Goal: Task Accomplishment & Management: Use online tool/utility

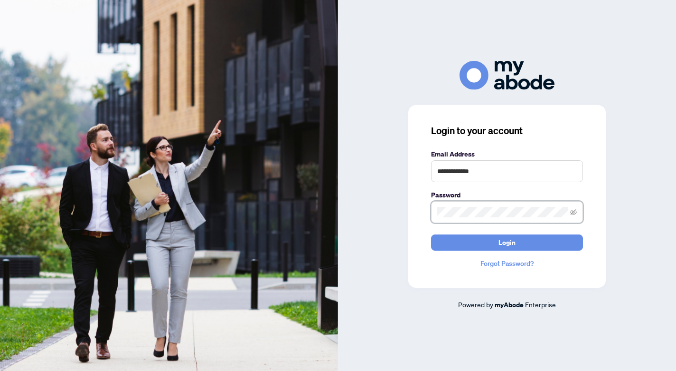
click at [507, 246] on button "Login" at bounding box center [507, 242] width 152 height 16
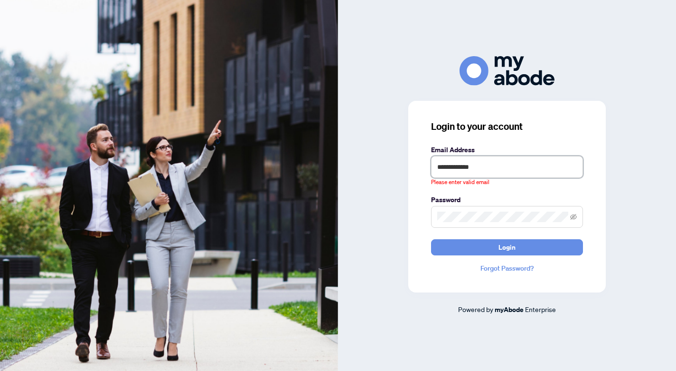
click at [480, 168] on input "**********" at bounding box center [507, 167] width 152 height 22
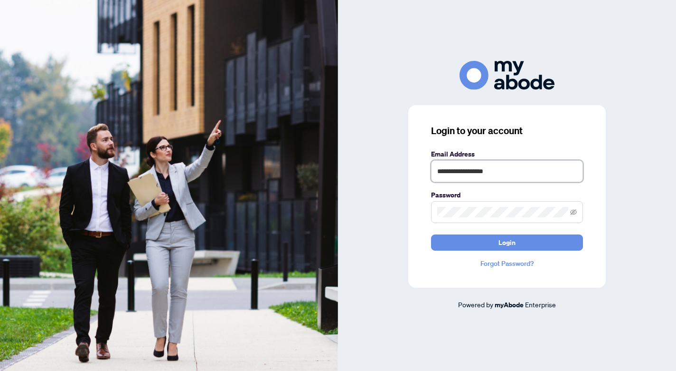
type input "**********"
click at [507, 242] on button "Login" at bounding box center [507, 242] width 152 height 16
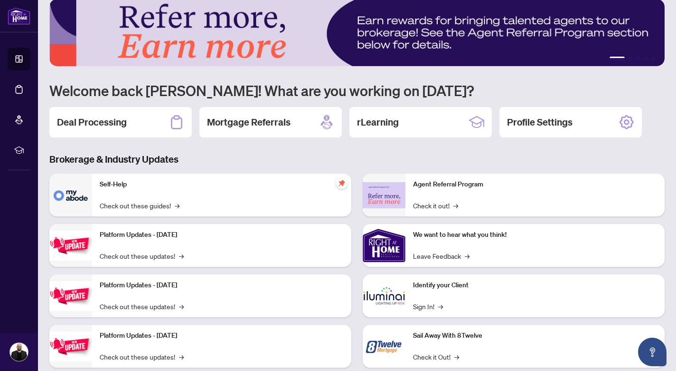
scroll to position [15, 0]
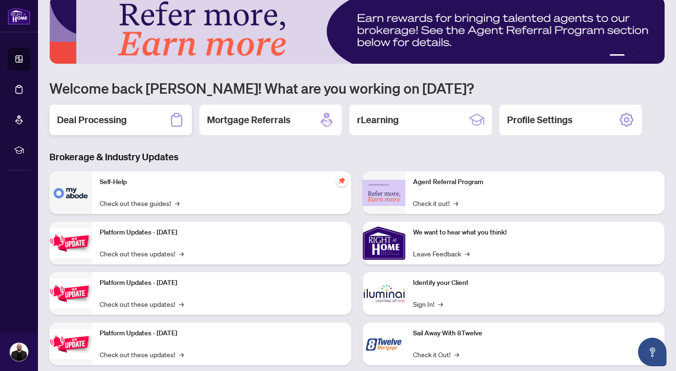
click at [150, 125] on div "Deal Processing" at bounding box center [120, 120] width 143 height 30
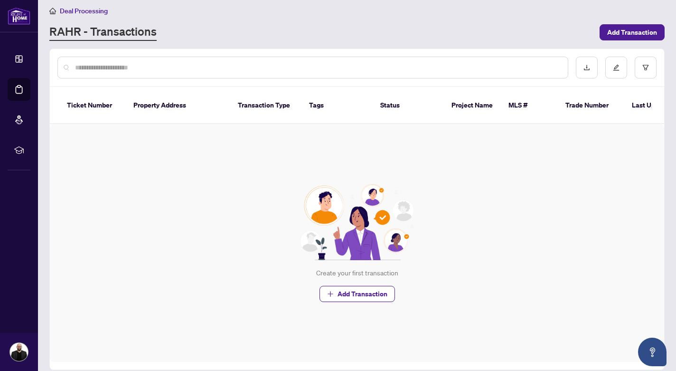
scroll to position [6, 0]
click at [634, 36] on span "Add Transaction" at bounding box center [633, 32] width 50 height 15
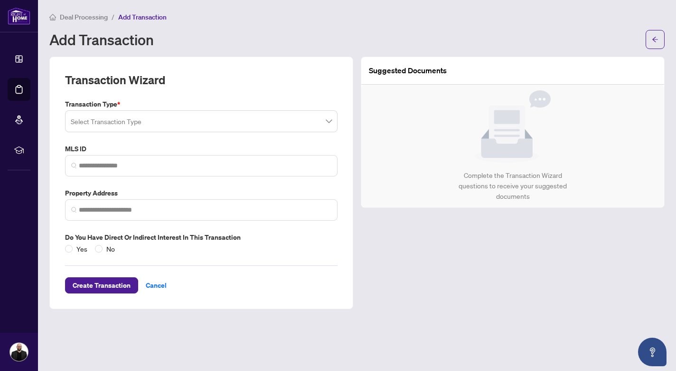
click at [248, 126] on input "search" at bounding box center [197, 122] width 253 height 21
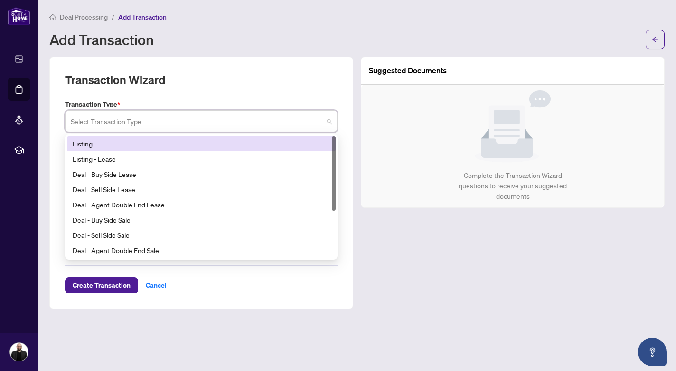
click at [247, 145] on div "Listing" at bounding box center [201, 143] width 257 height 10
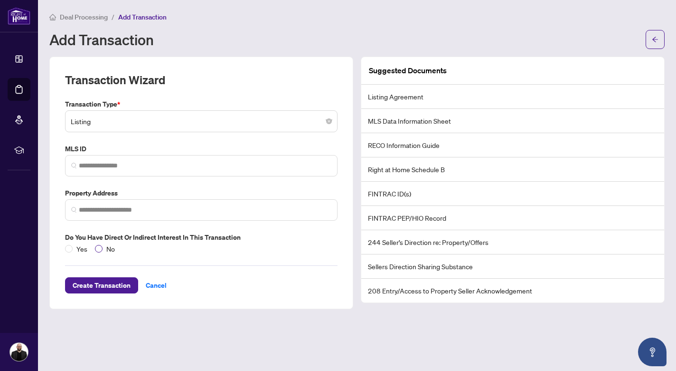
click at [105, 249] on span "No" at bounding box center [111, 248] width 16 height 10
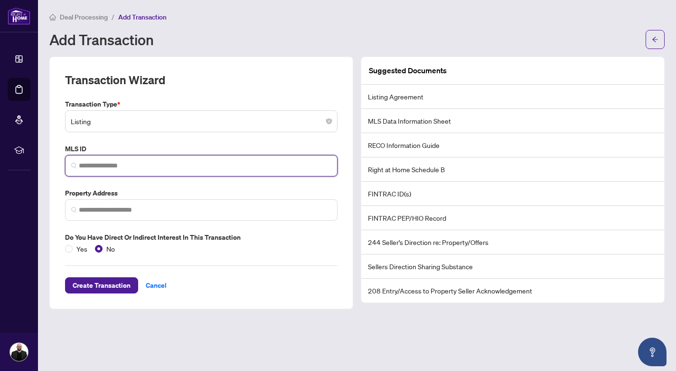
click at [164, 168] on input "search" at bounding box center [205, 166] width 253 height 10
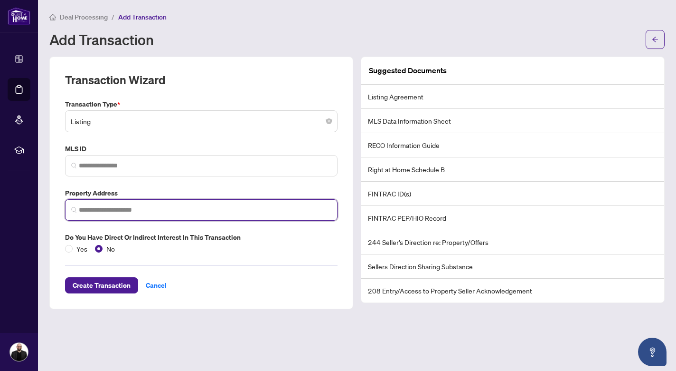
click at [151, 210] on input "search" at bounding box center [205, 210] width 253 height 10
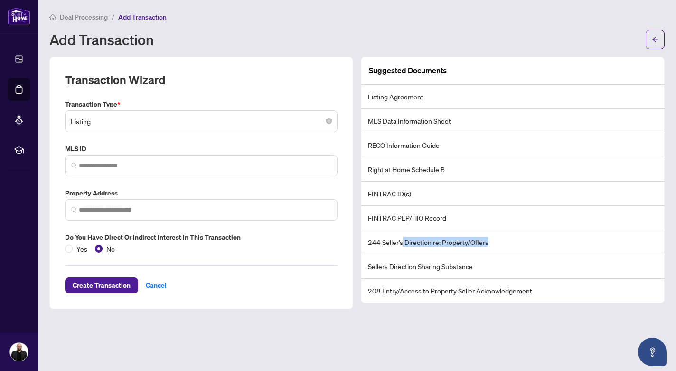
drag, startPoint x: 492, startPoint y: 245, endPoint x: 401, endPoint y: 245, distance: 90.7
click at [401, 245] on li "244 Seller’s Direction re: Property/Offers" at bounding box center [513, 242] width 303 height 24
click at [415, 265] on li "Sellers Direction Sharing Substance" at bounding box center [513, 266] width 303 height 24
click at [485, 291] on li "208 Entry/Access to Property Seller Acknowledgement" at bounding box center [513, 290] width 303 height 24
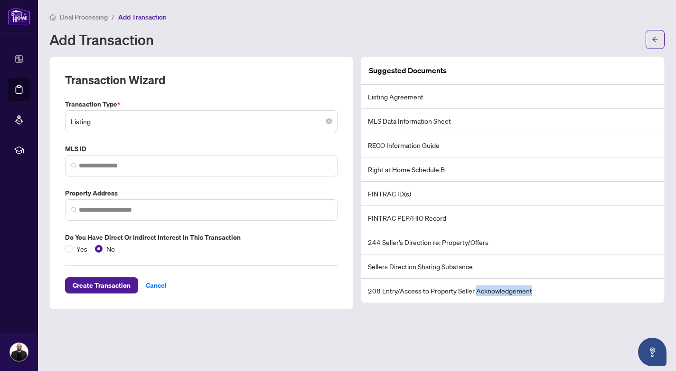
click at [485, 291] on li "208 Entry/Access to Property Seller Acknowledgement" at bounding box center [513, 290] width 303 height 24
drag, startPoint x: 447, startPoint y: 171, endPoint x: 386, endPoint y: 170, distance: 60.8
click at [386, 170] on li "Right at Home Schedule B" at bounding box center [513, 169] width 303 height 24
drag, startPoint x: 419, startPoint y: 193, endPoint x: 411, endPoint y: 172, distance: 21.8
click at [411, 172] on ul "Listing Agreement MLS Data Information Sheet RECO Information Guide Right at Ho…" at bounding box center [513, 194] width 303 height 218
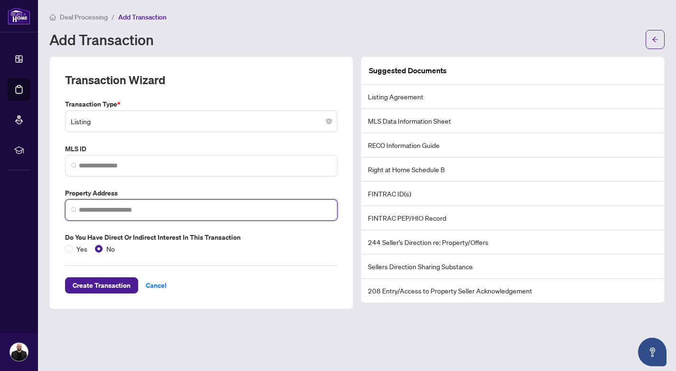
click at [190, 211] on input "search" at bounding box center [205, 210] width 253 height 10
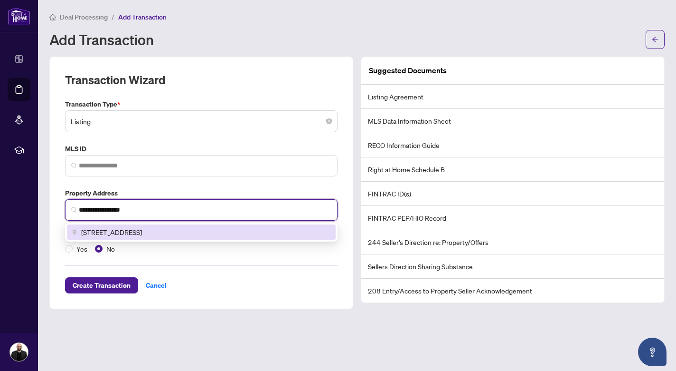
click at [142, 235] on span "2706 Shering Crescent, Innisfil, ON, Canada" at bounding box center [111, 232] width 61 height 10
type input "**********"
